Goal: Book appointment/travel/reservation

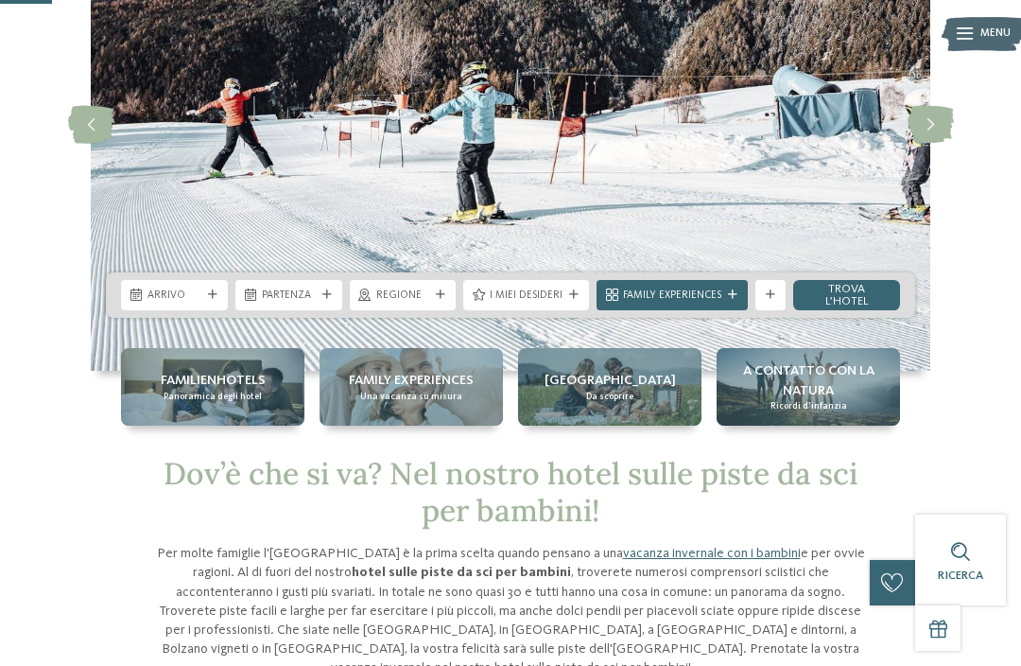
scroll to position [195, 0]
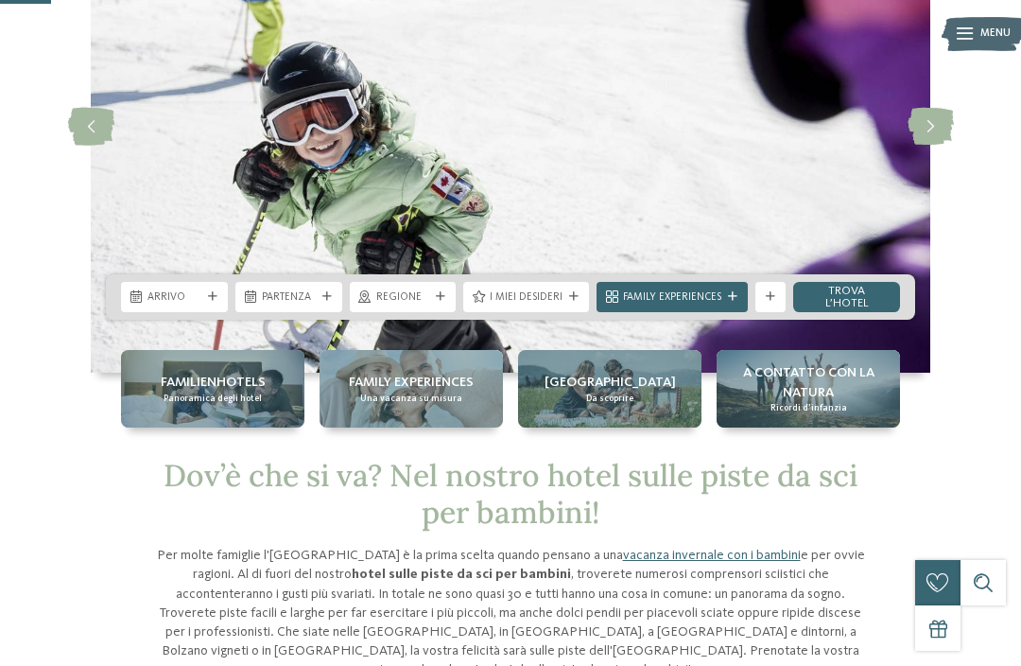
click at [205, 294] on div at bounding box center [212, 296] width 15 height 9
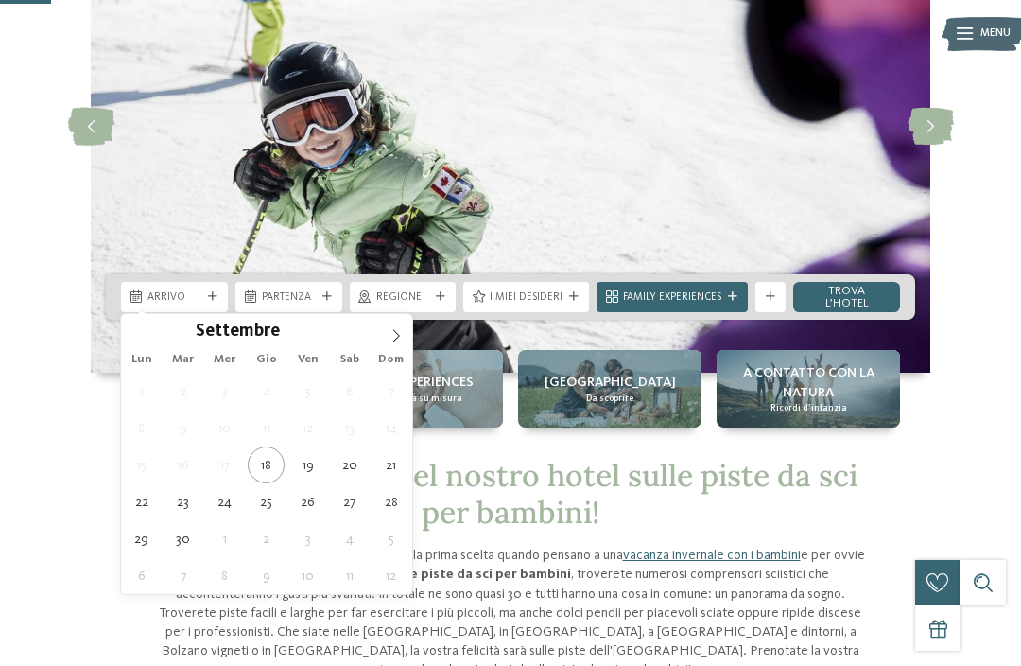
click at [383, 342] on span at bounding box center [396, 330] width 32 height 32
click at [386, 331] on span at bounding box center [396, 330] width 32 height 32
click at [390, 330] on icon at bounding box center [396, 335] width 13 height 13
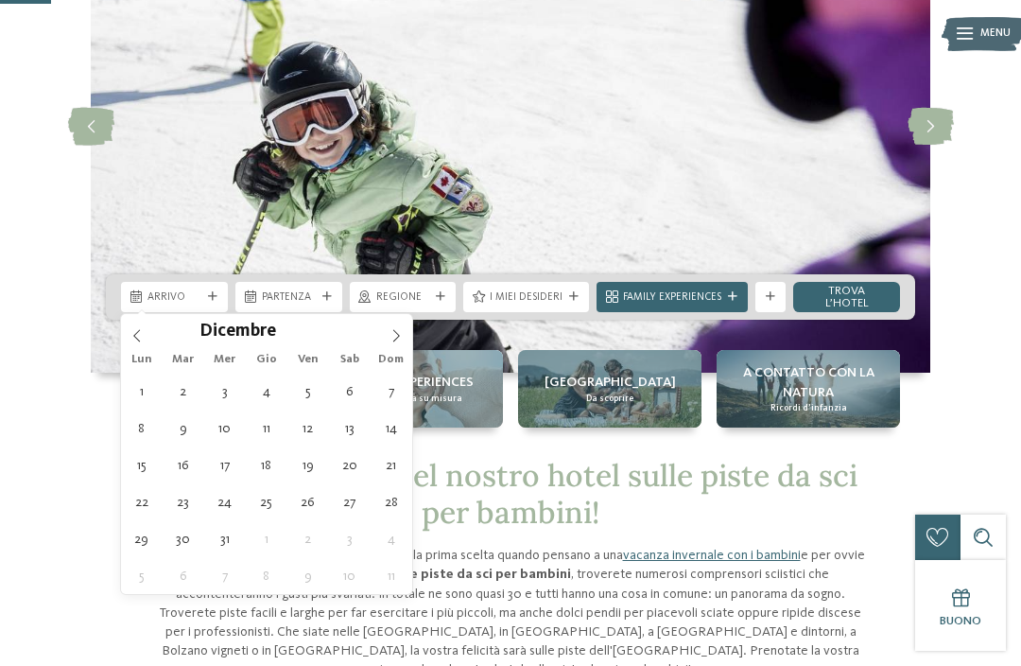
click at [390, 331] on icon at bounding box center [396, 335] width 13 height 13
type input "****"
click at [391, 331] on icon at bounding box center [396, 335] width 13 height 13
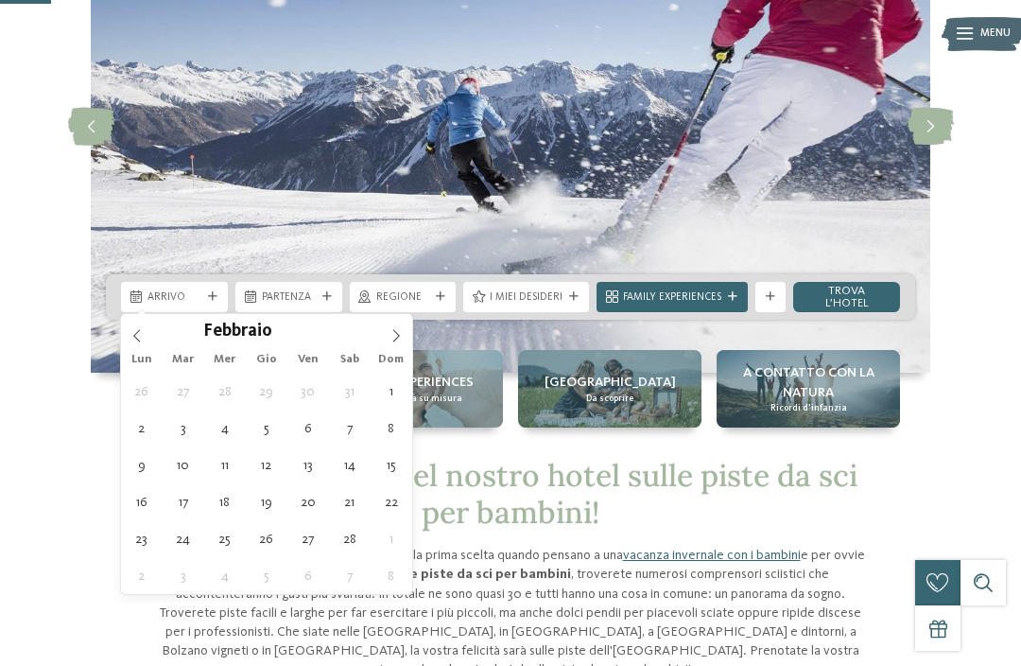
type div "[DATE]"
type input "****"
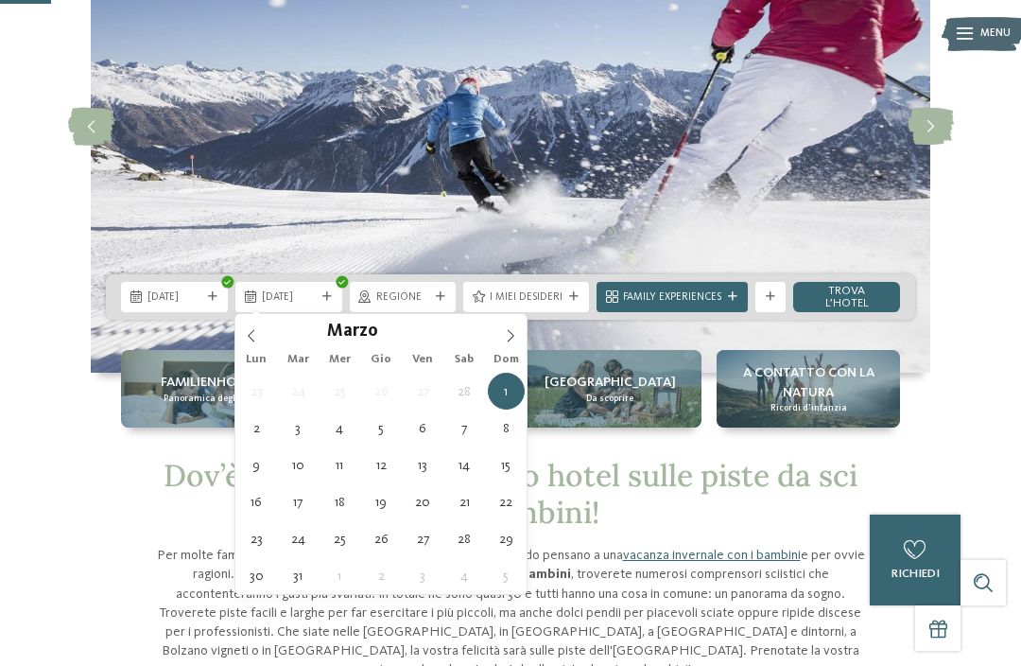
click at [254, 336] on div "Marzo ****" at bounding box center [380, 330] width 291 height 32
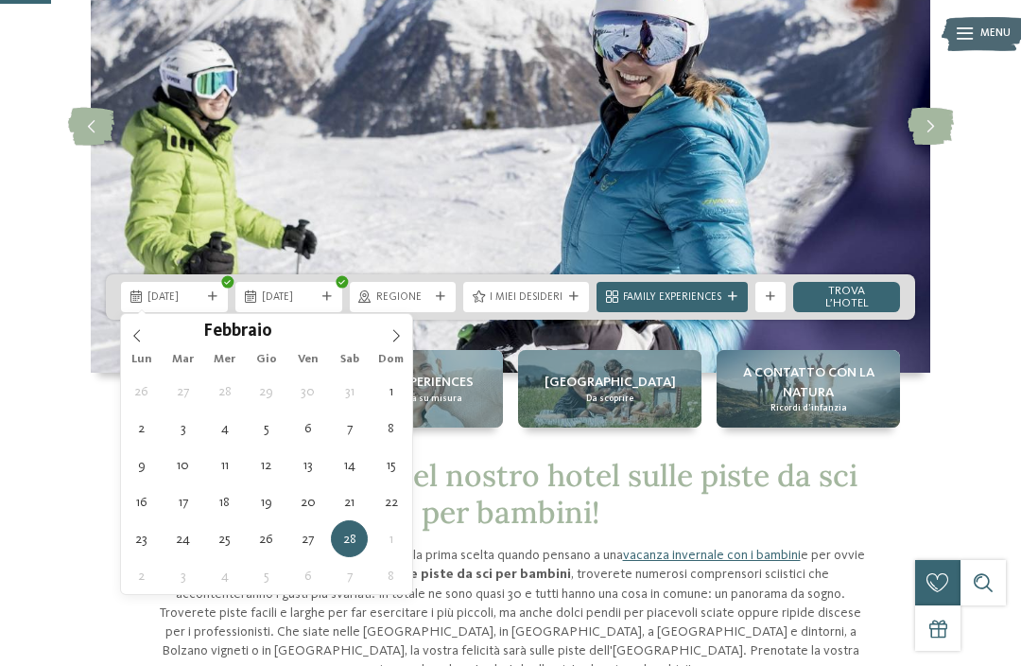
type div "[DATE]"
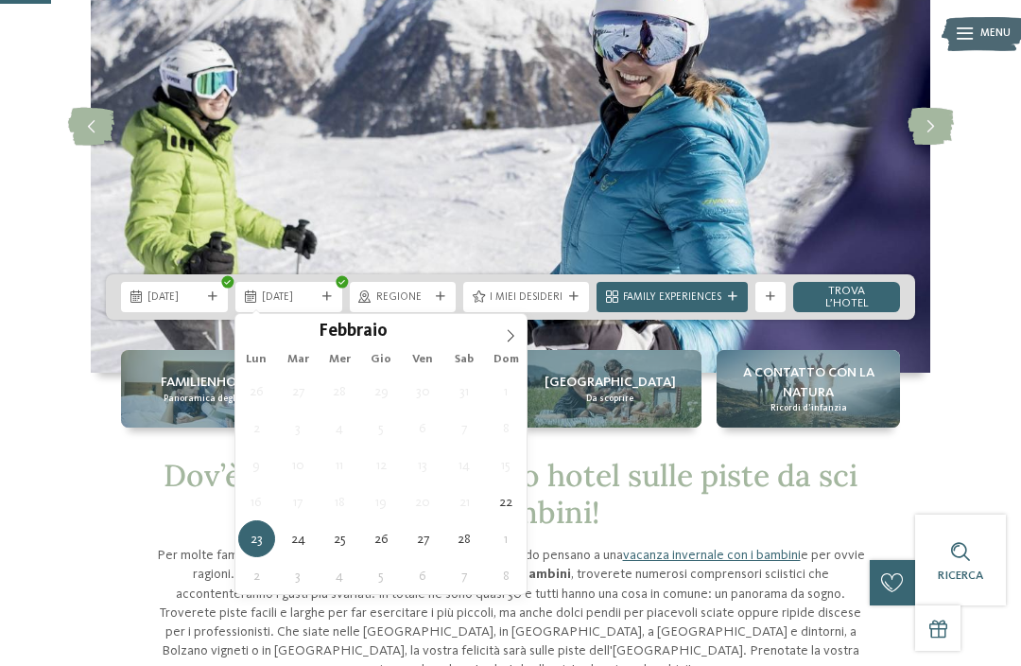
click at [505, 329] on icon at bounding box center [510, 335] width 13 height 13
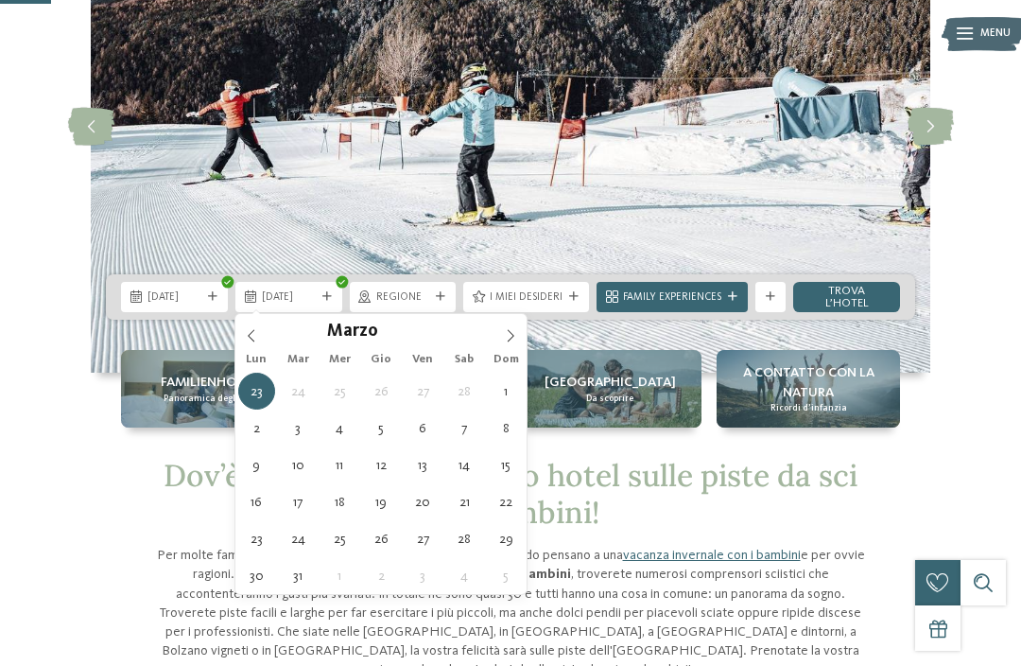
type div "[DATE]"
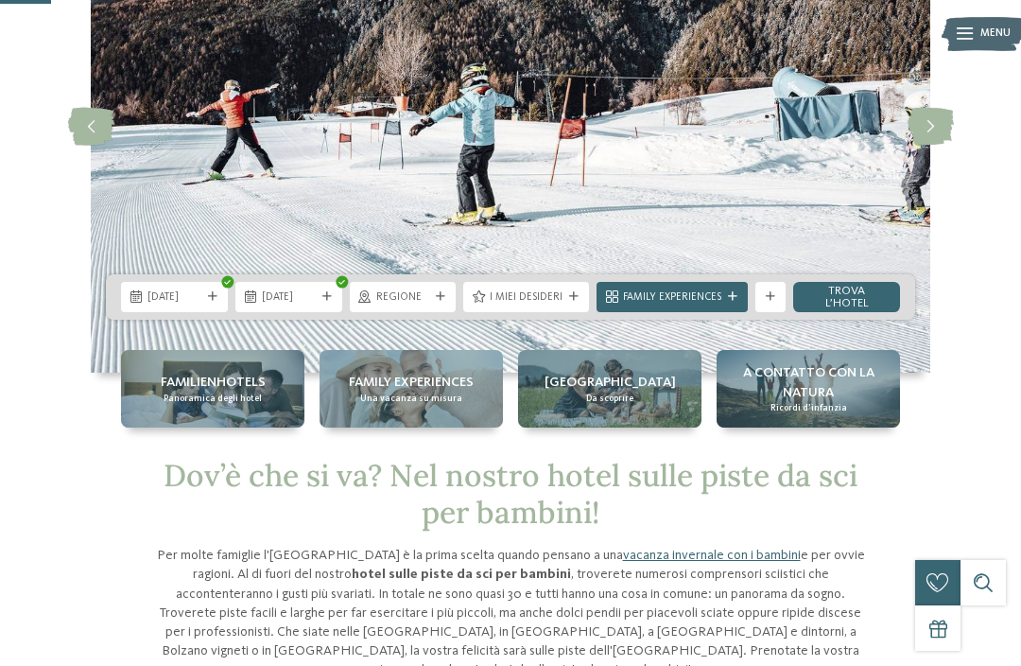
click at [444, 294] on icon at bounding box center [440, 296] width 9 height 9
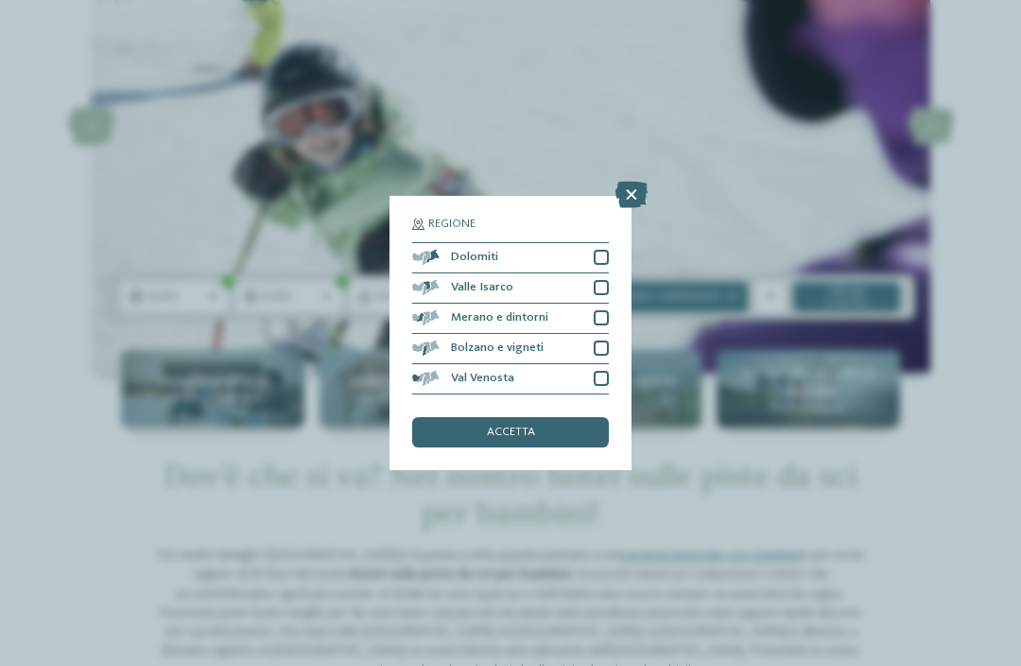
click at [600, 250] on div at bounding box center [601, 257] width 15 height 15
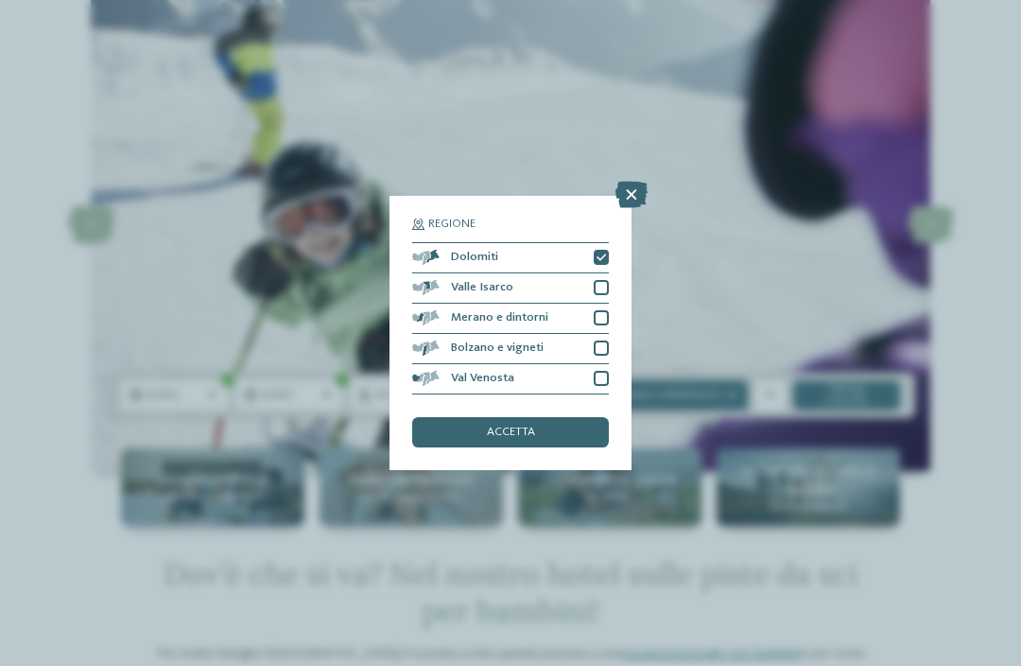
scroll to position [94, 0]
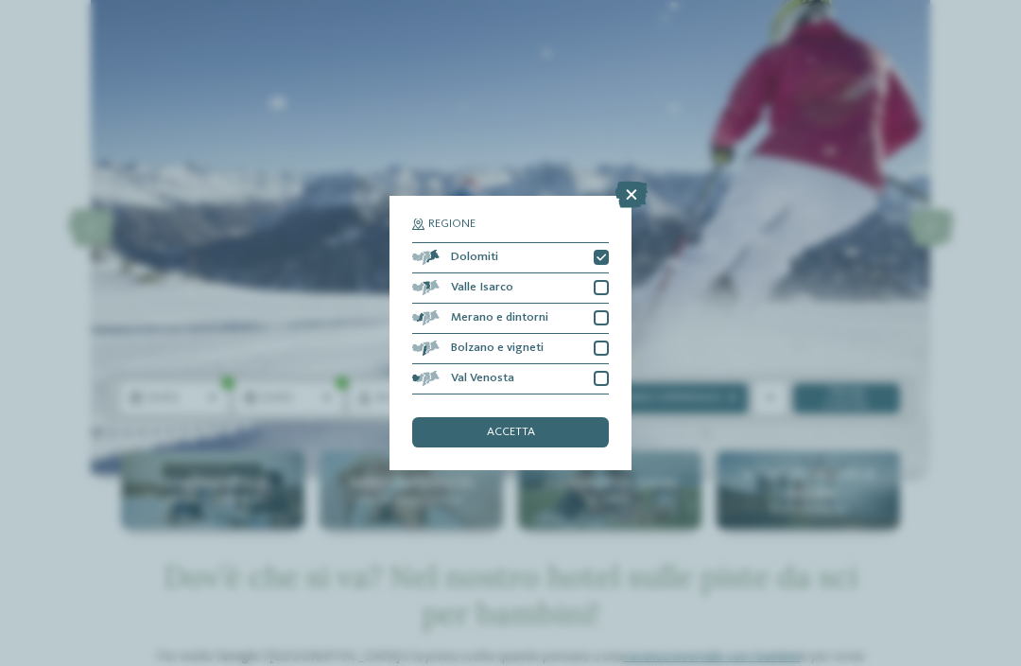
click at [530, 426] on span "accetta" at bounding box center [511, 432] width 48 height 12
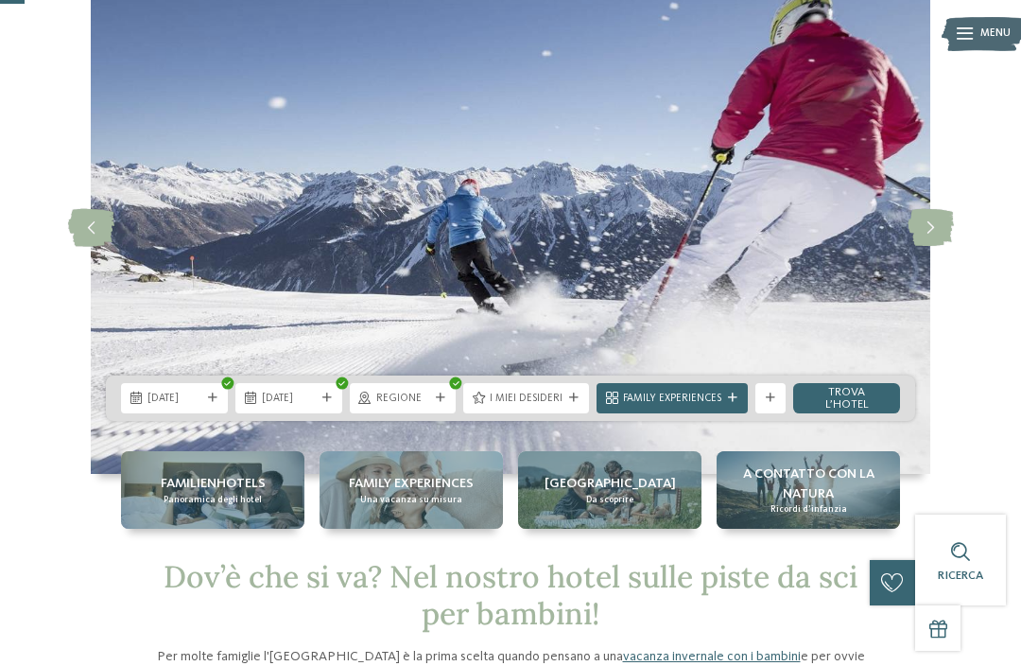
click at [569, 393] on icon at bounding box center [573, 397] width 9 height 9
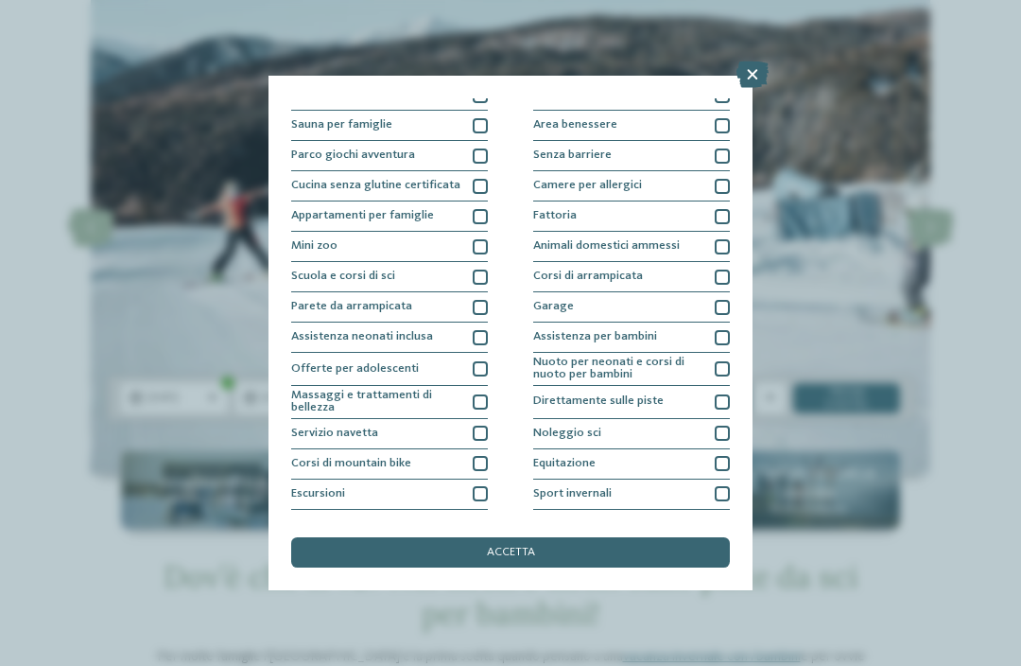
scroll to position [60, 0]
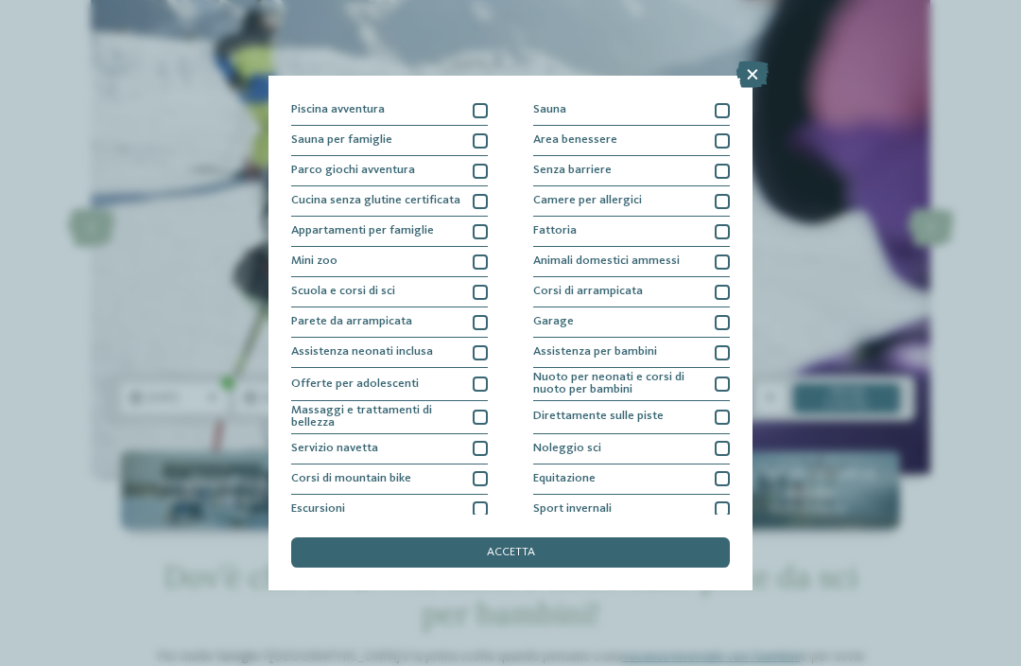
click at [762, 73] on icon at bounding box center [753, 74] width 32 height 26
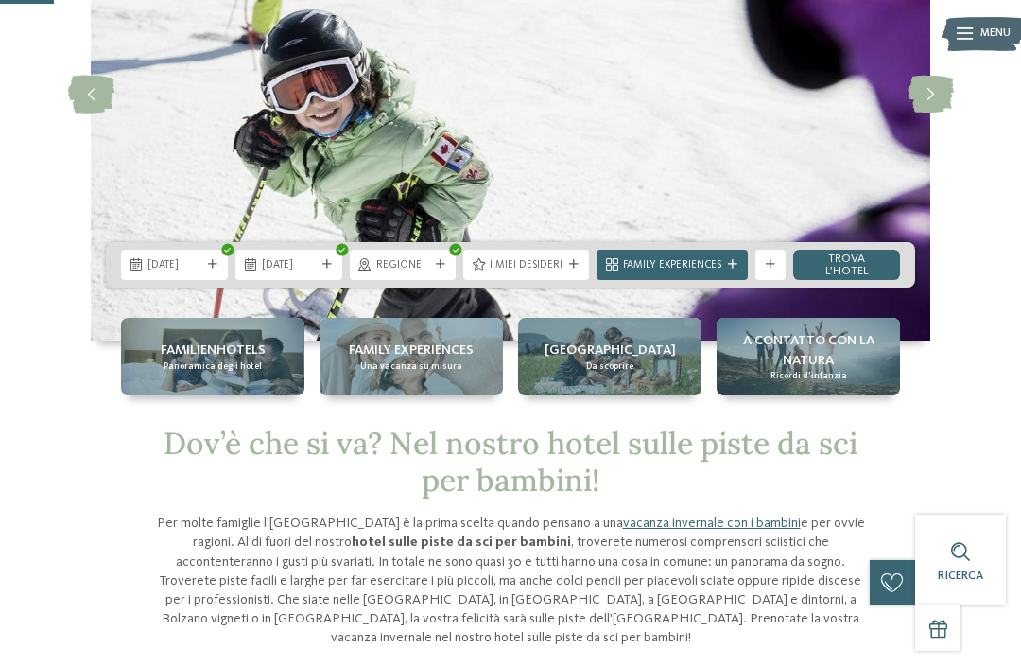
scroll to position [228, 0]
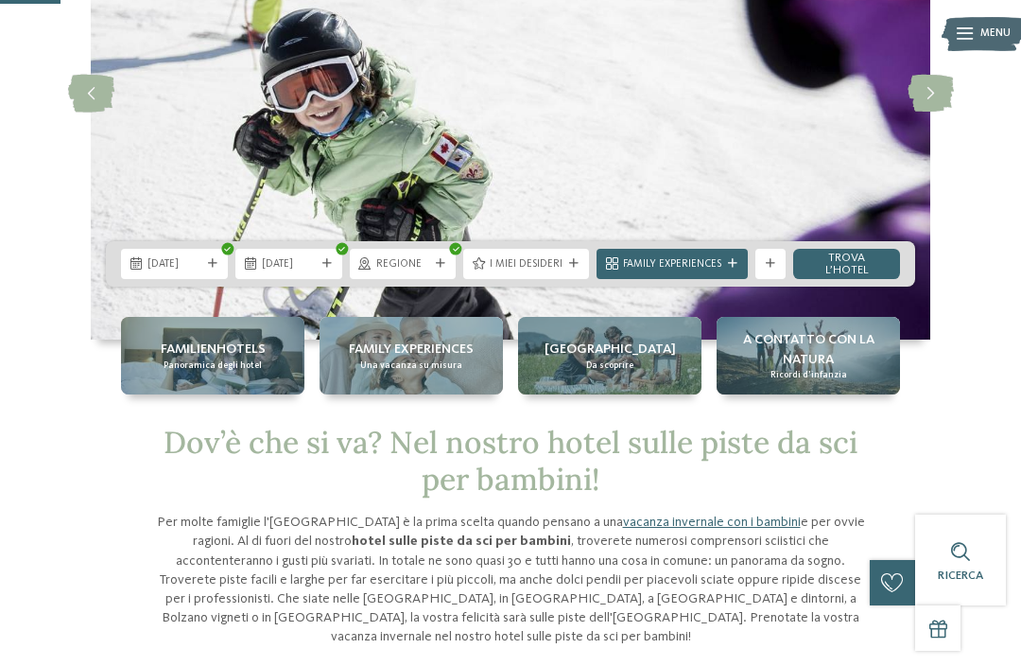
click at [850, 257] on link "trova l’hotel" at bounding box center [846, 264] width 107 height 30
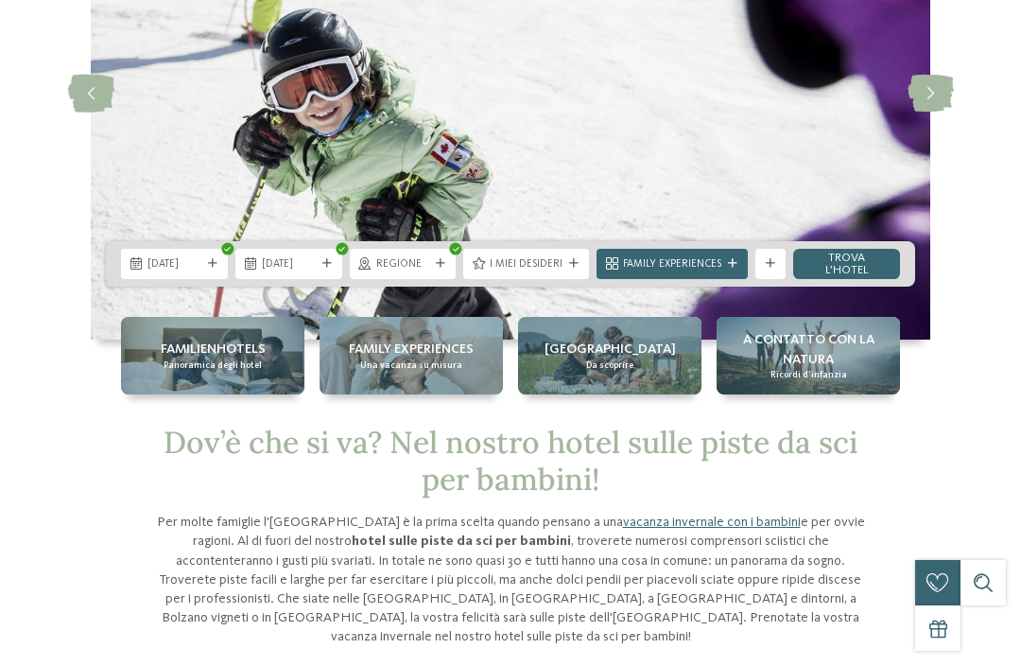
scroll to position [0, 0]
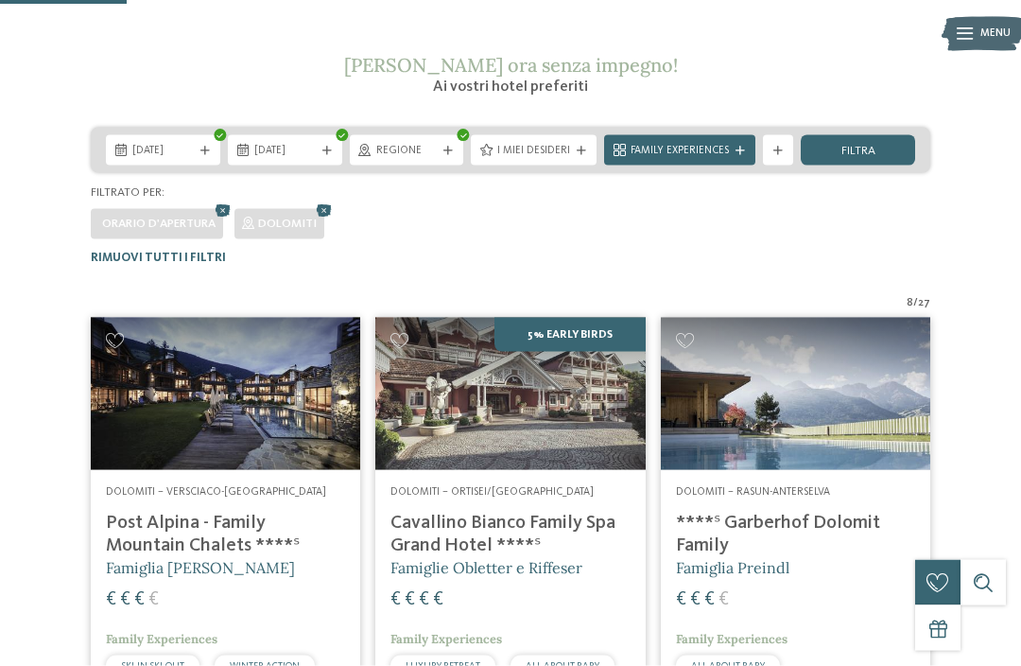
scroll to position [261, 0]
click at [446, 148] on icon at bounding box center [447, 151] width 9 height 9
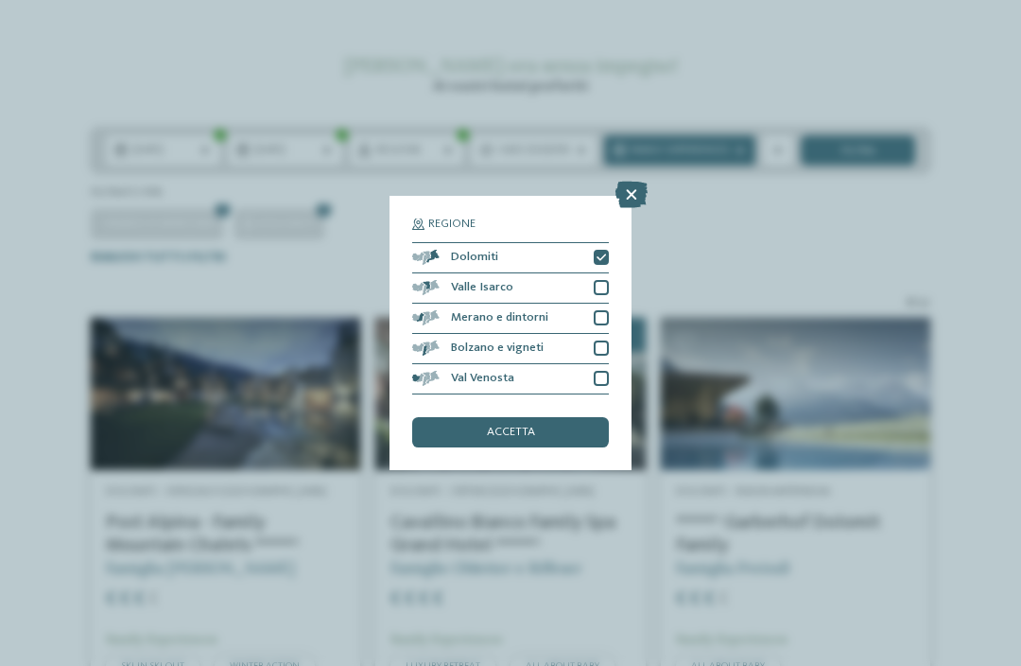
click at [641, 182] on icon at bounding box center [632, 195] width 32 height 26
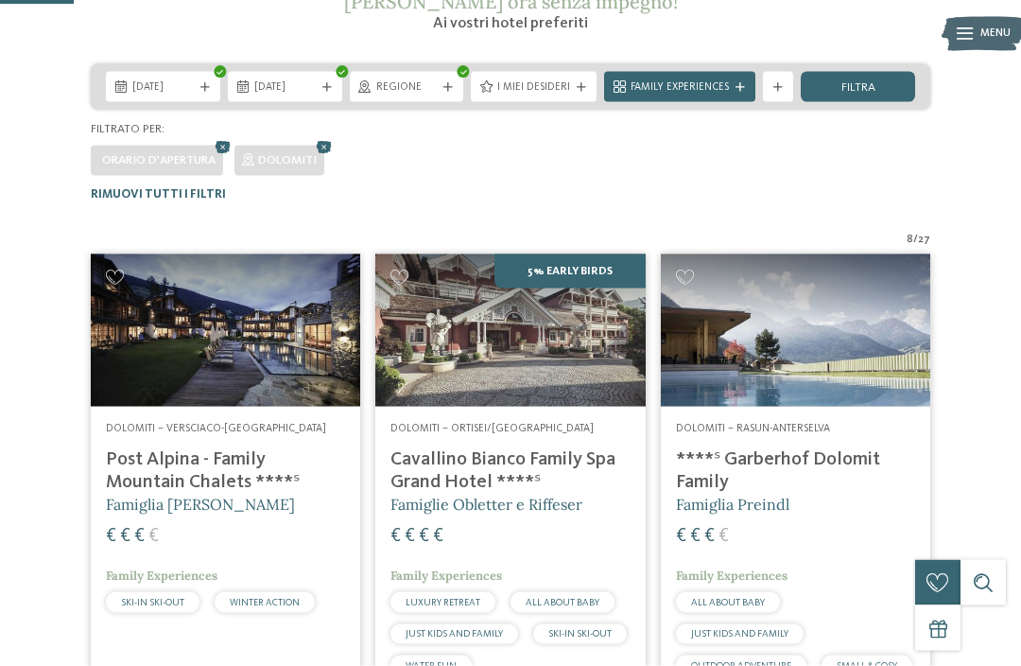
scroll to position [0, 0]
